Goal: Check status: Check status

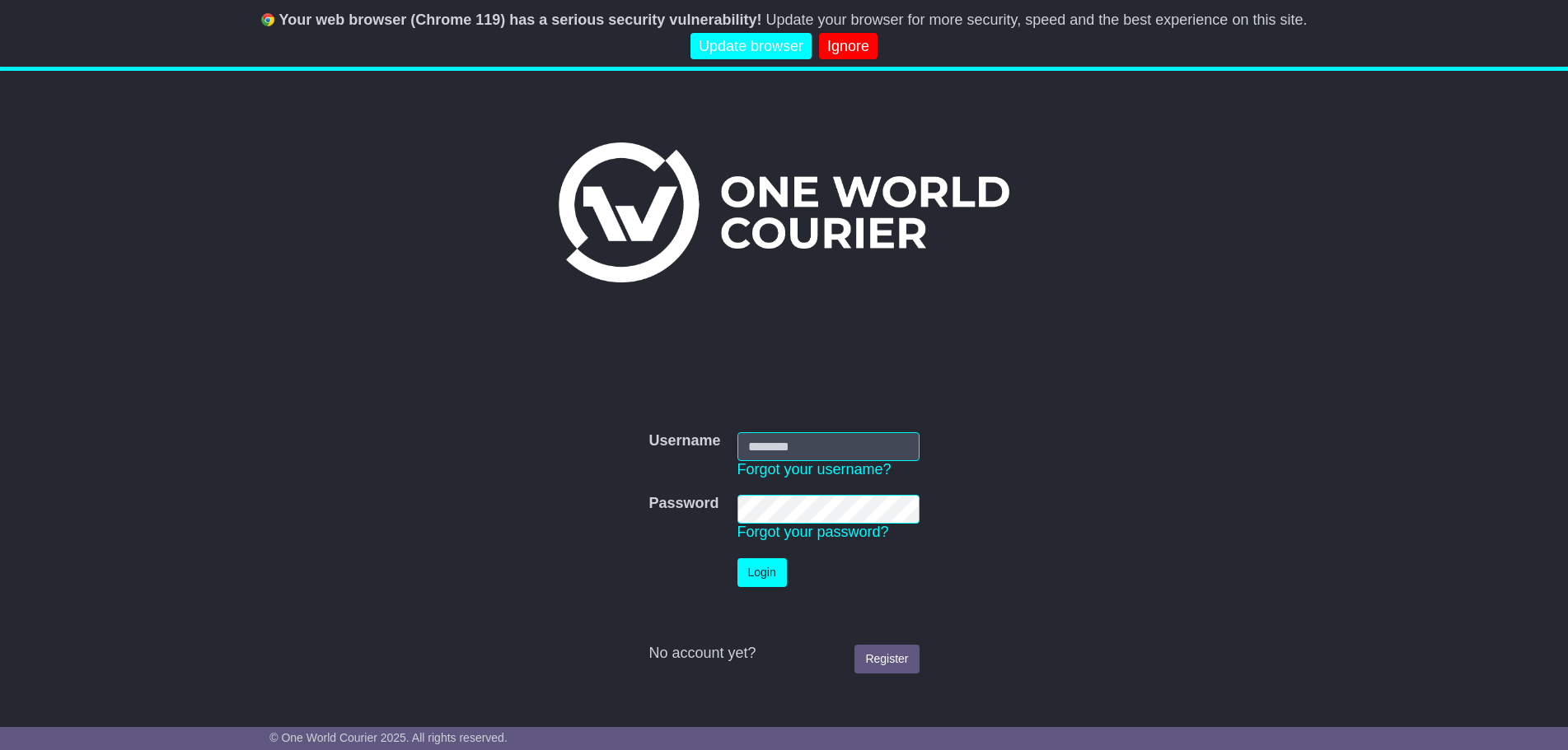
type input "**********"
click at [767, 569] on button "Login" at bounding box center [762, 573] width 50 height 29
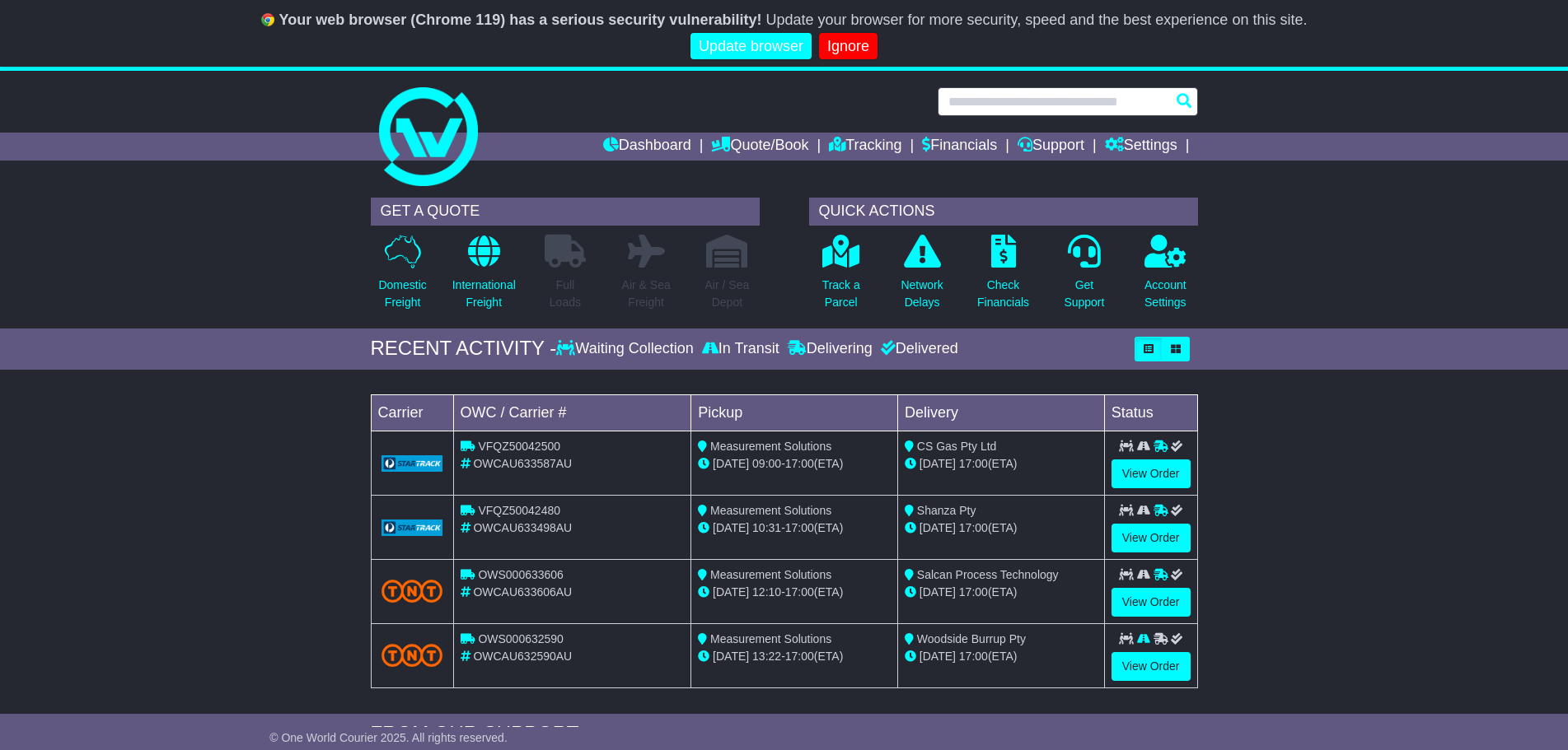
click at [1054, 109] on input "text" at bounding box center [1067, 101] width 261 height 29
paste input "**********"
type input "**********"
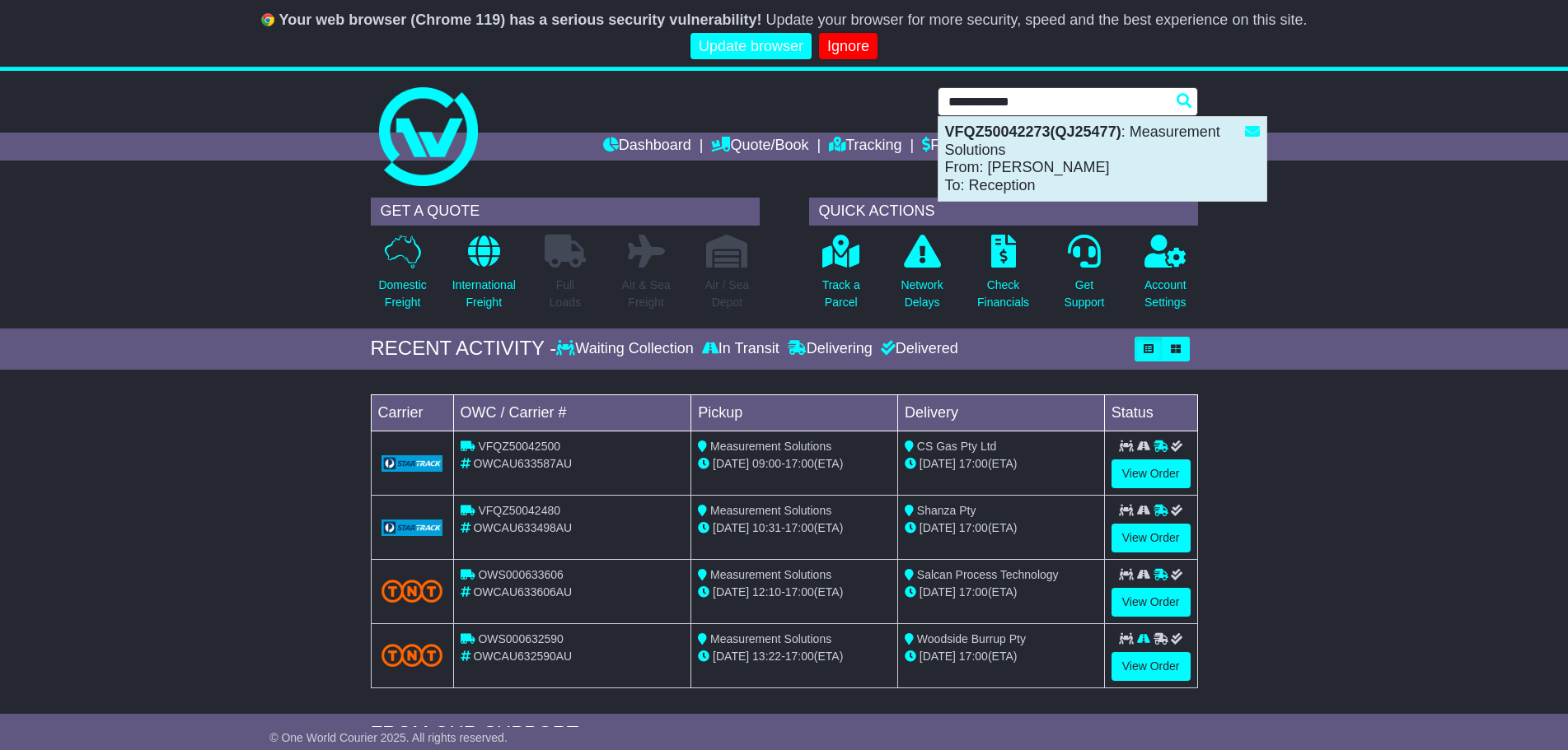
click at [1106, 156] on div "VFQZ50042273(QJ25477) : Measurement Solutions From: [PERSON_NAME] To: Reception" at bounding box center [1102, 159] width 328 height 84
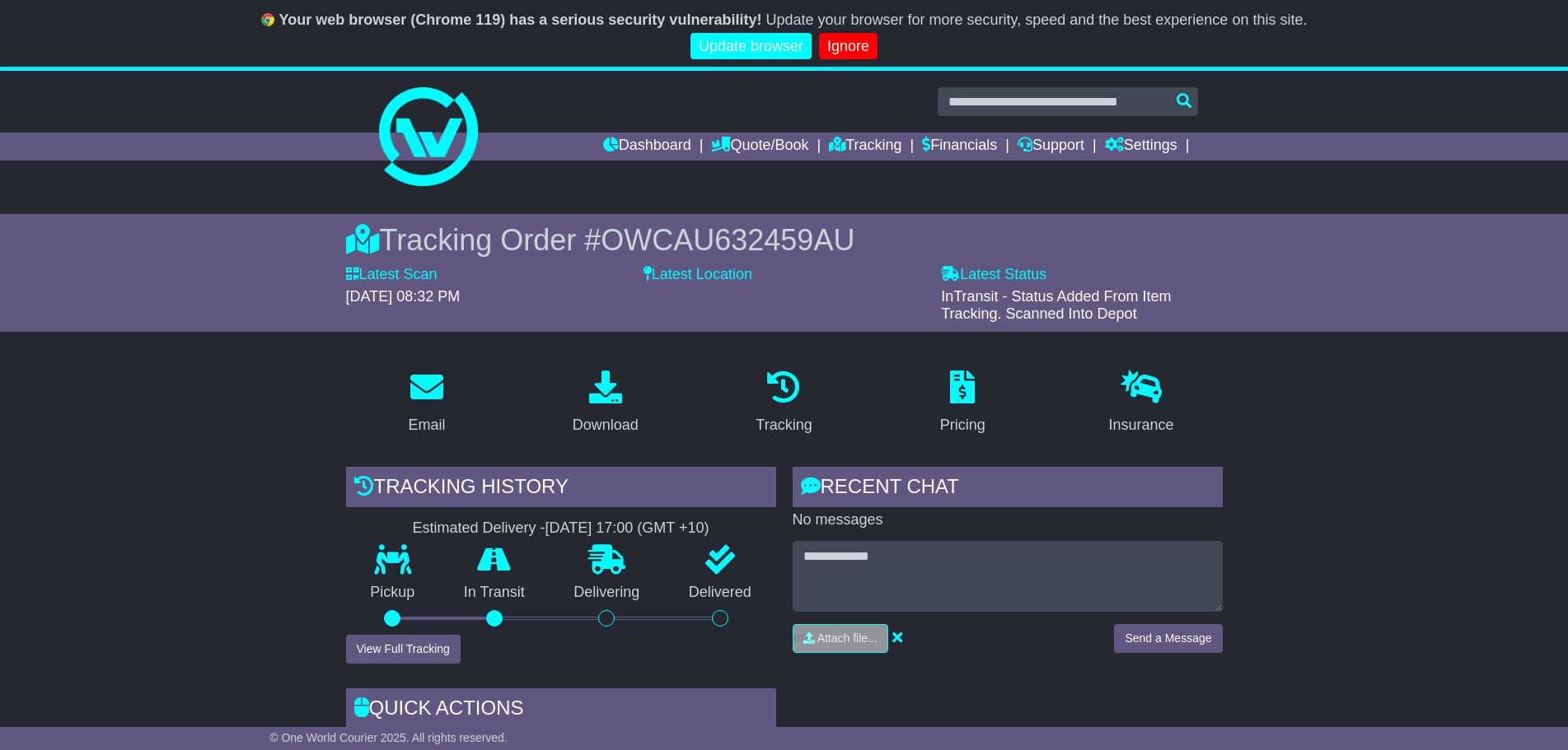
scroll to position [82, 0]
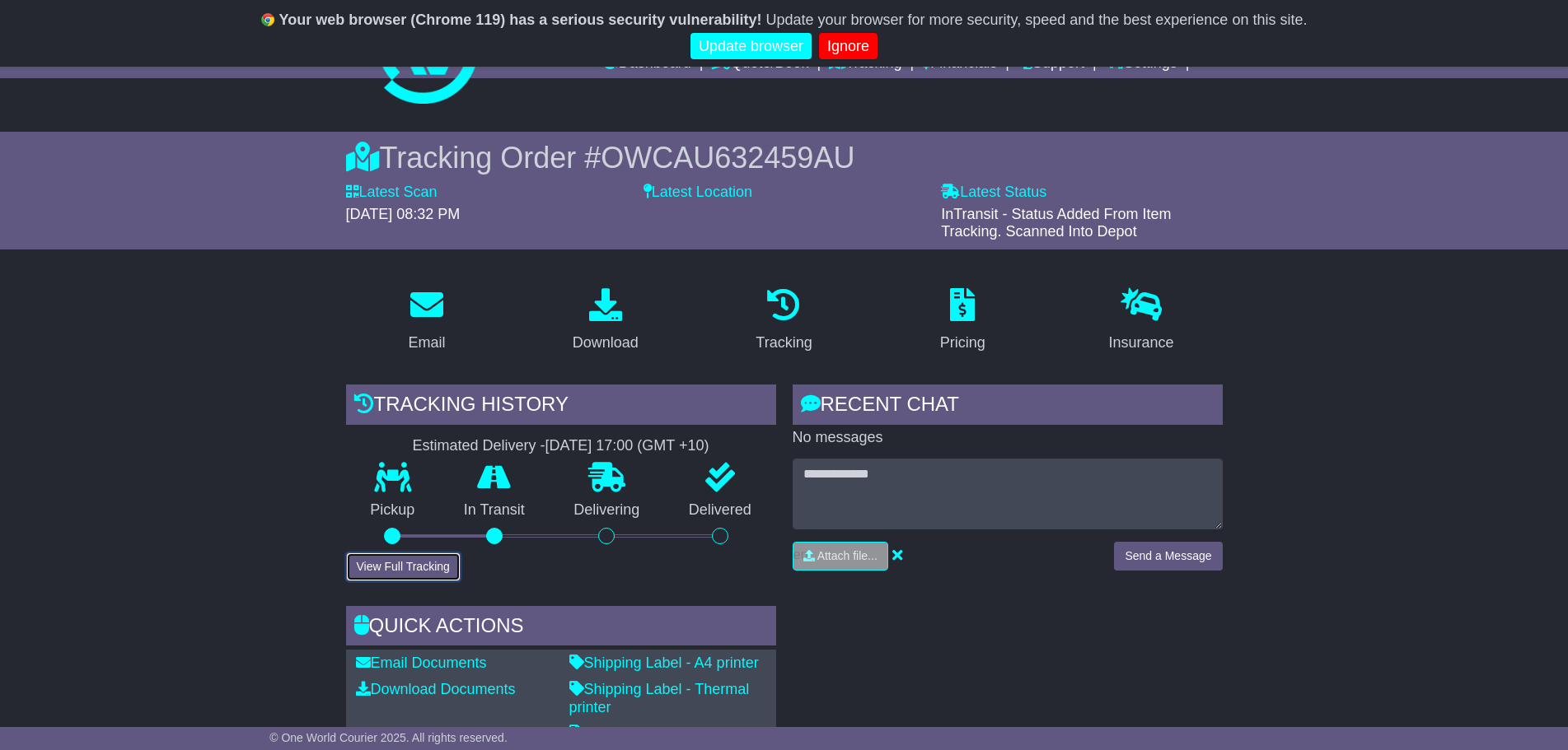
click at [389, 563] on button "View Full Tracking" at bounding box center [403, 567] width 115 height 29
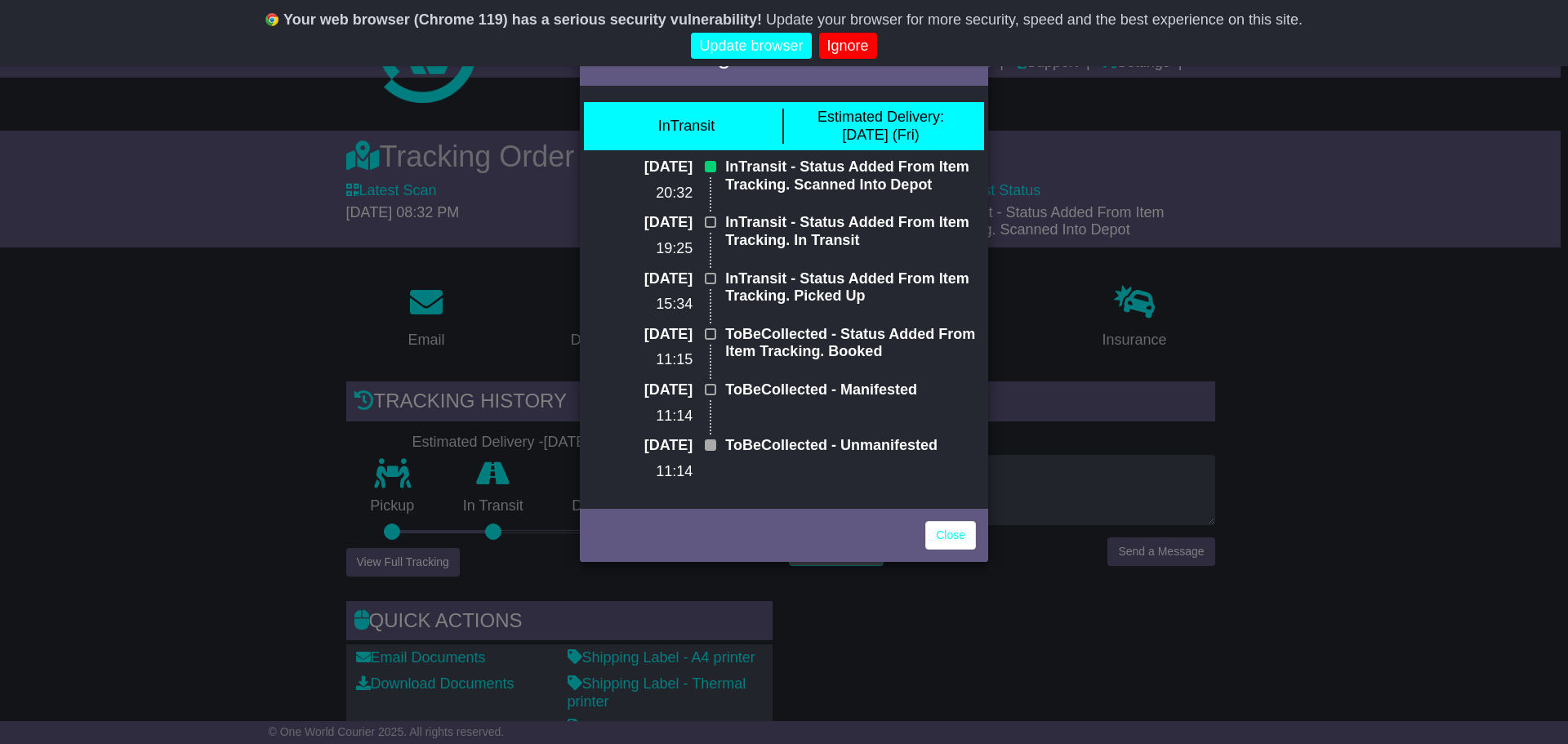
click at [1360, 258] on div "Full Tracking × InTransit Estimated Delivery: 15 Aug (Fri) 12 Aug 2025 20:32 In…" at bounding box center [784, 372] width 1568 height 744
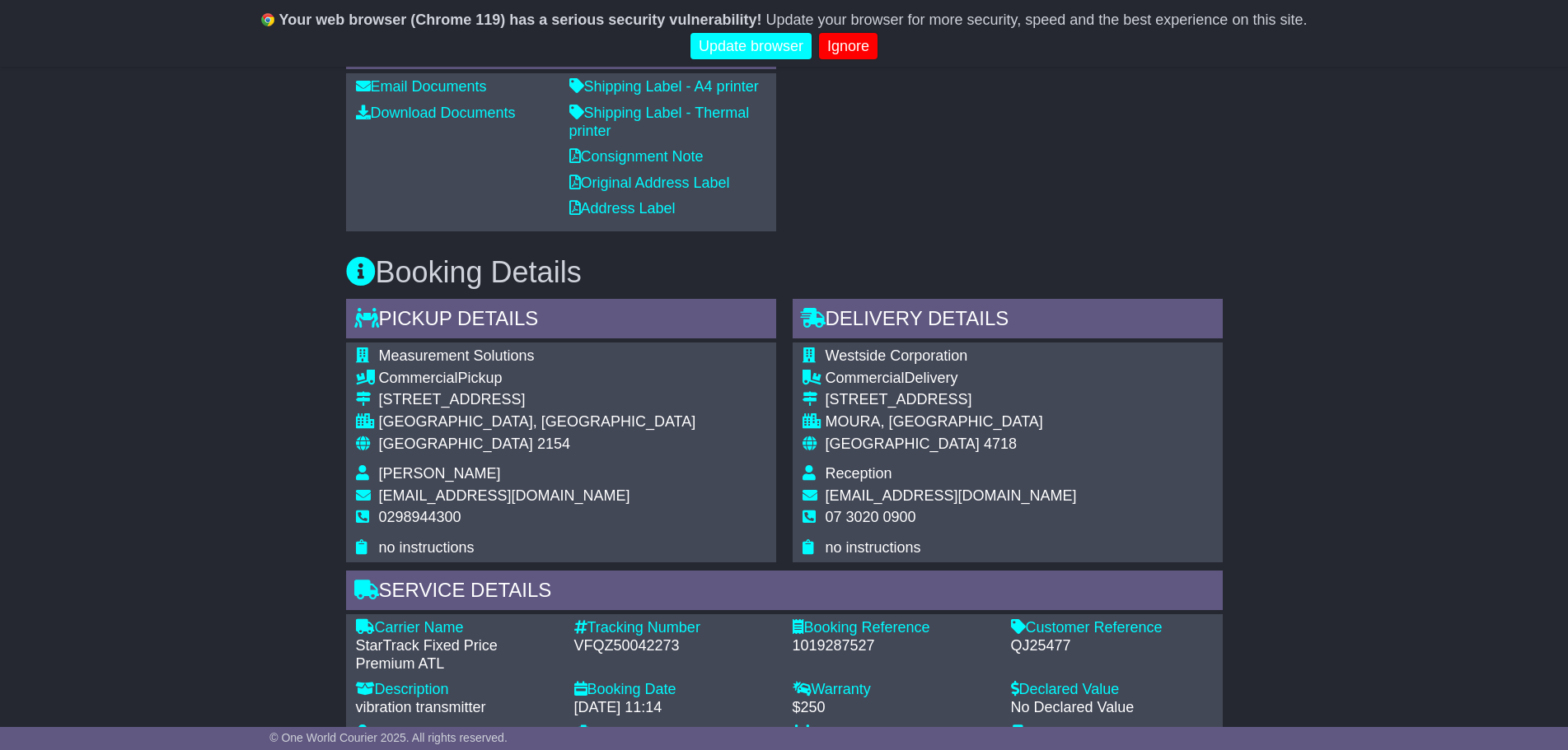
scroll to position [906, 0]
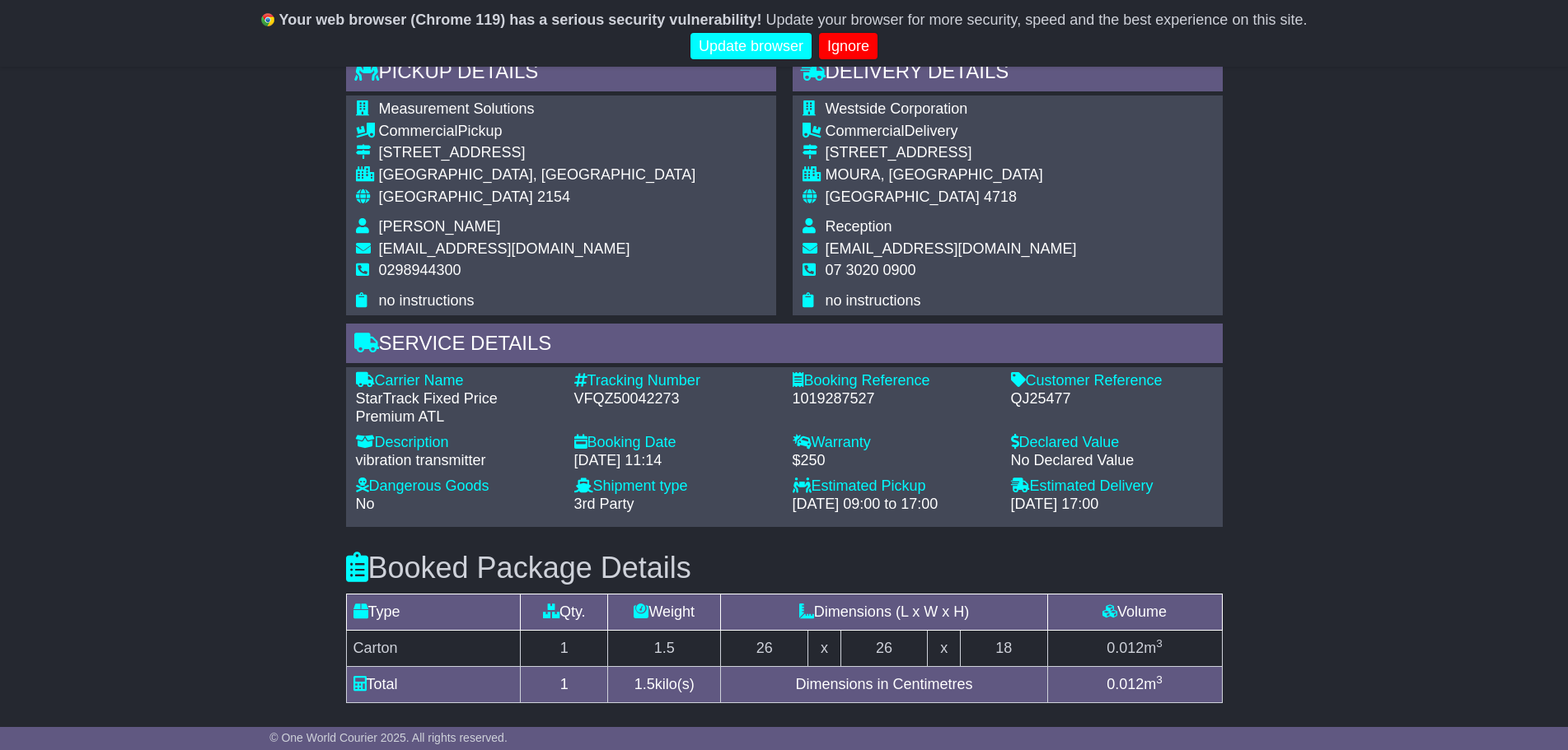
click at [266, 357] on div "Email Download Tracking Pricing Insurance" at bounding box center [784, 302] width 1568 height 1703
drag, startPoint x: 614, startPoint y: 394, endPoint x: 677, endPoint y: 397, distance: 63.1
click at [677, 397] on div "VFQZ50042273" at bounding box center [675, 399] width 202 height 18
click at [272, 352] on div "Email Download Tracking Pricing Insurance" at bounding box center [784, 302] width 1568 height 1703
click at [627, 395] on div "VFQZ50042273" at bounding box center [675, 399] width 202 height 18
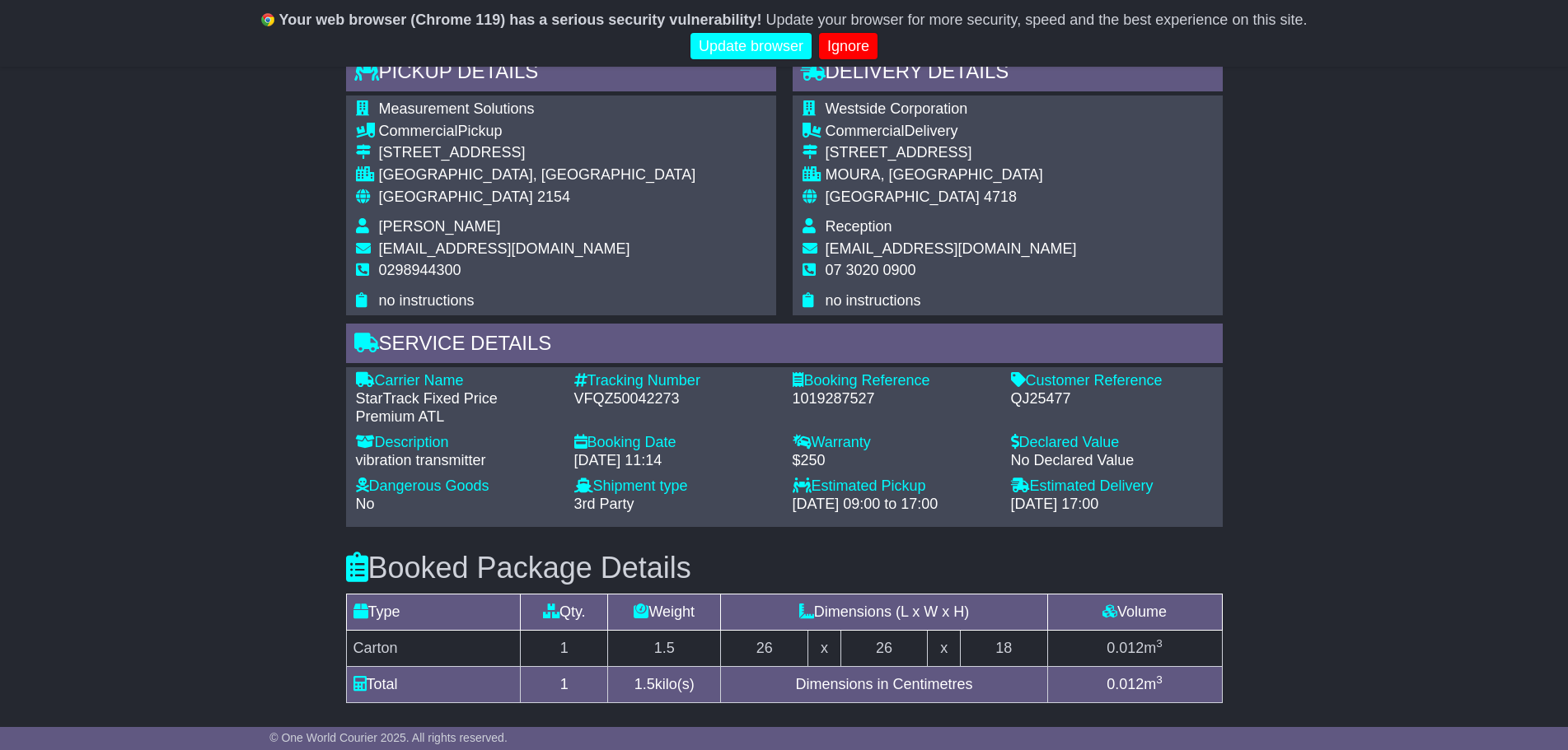
click at [627, 395] on div "VFQZ50042273" at bounding box center [675, 399] width 202 height 18
copy div "VFQZ50042273"
